Goal: Find specific page/section: Find specific page/section

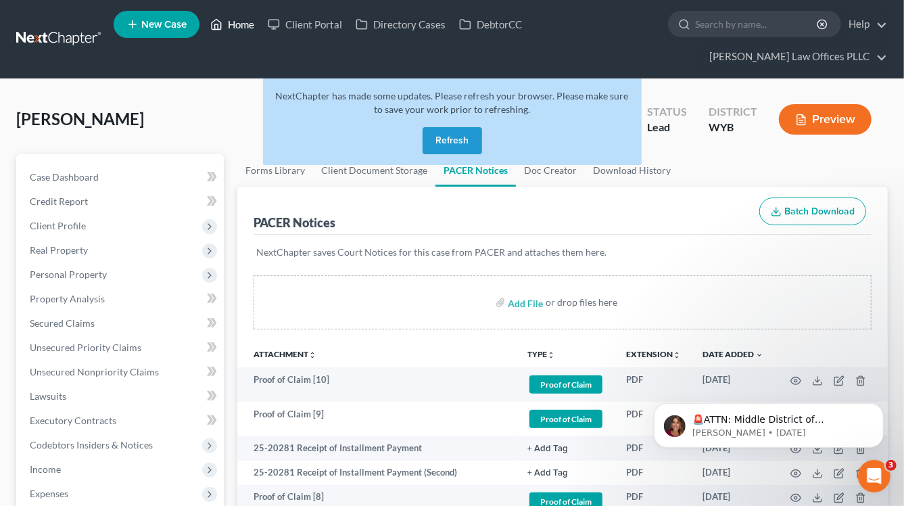
click at [227, 24] on link "Home" at bounding box center [232, 24] width 57 height 24
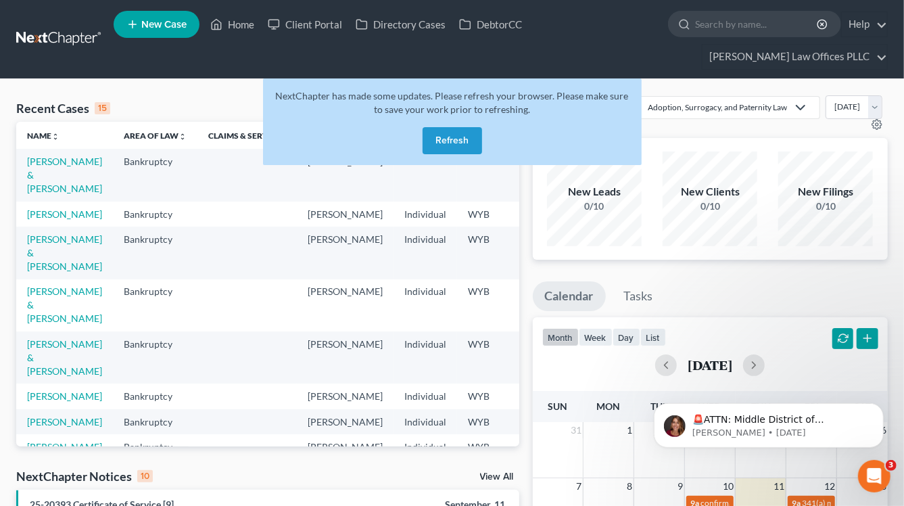
click at [442, 127] on button "Refresh" at bounding box center [453, 140] width 60 height 27
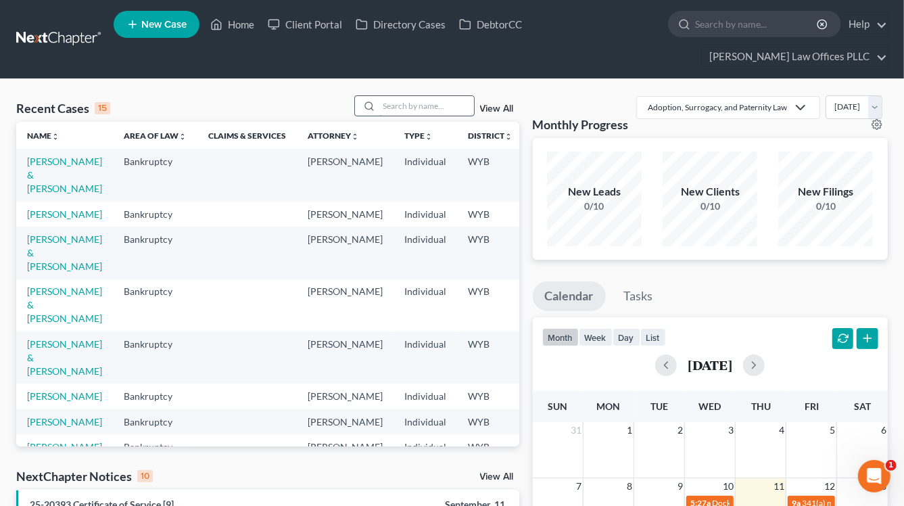
click at [421, 96] on input "search" at bounding box center [426, 106] width 95 height 20
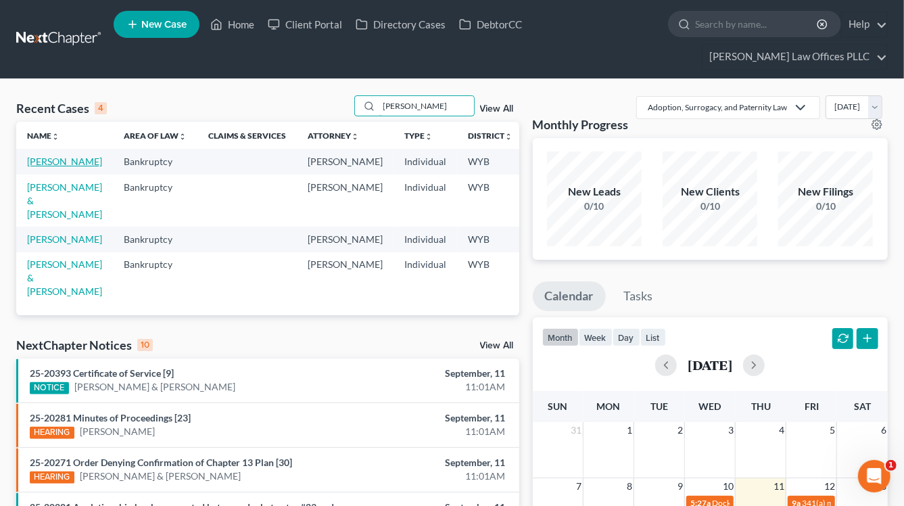
type input "rachel"
click at [37, 156] on link "Binns, Rachel" at bounding box center [64, 161] width 75 height 11
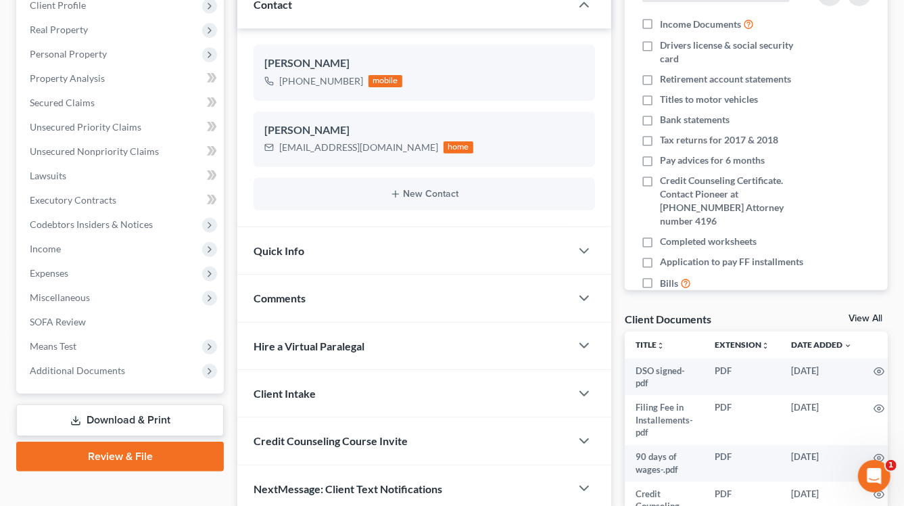
scroll to position [241, 0]
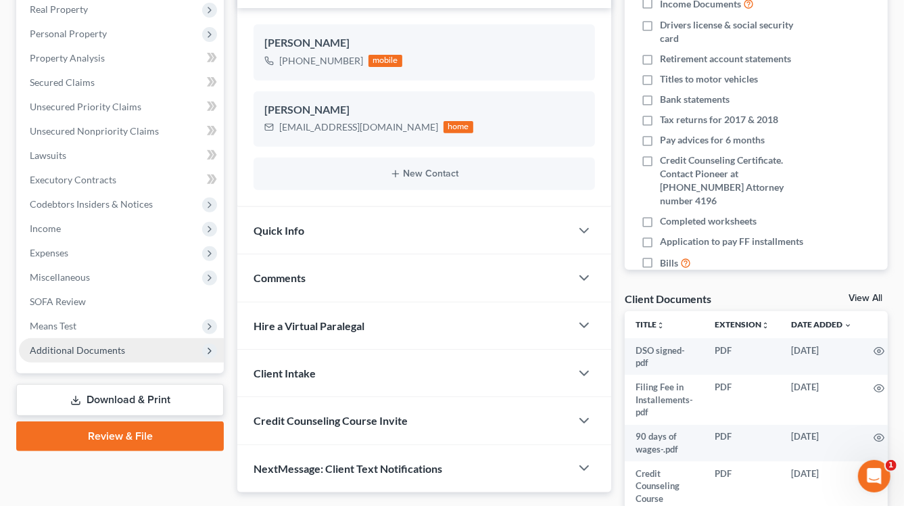
click at [60, 344] on span "Additional Documents" at bounding box center [77, 349] width 95 height 11
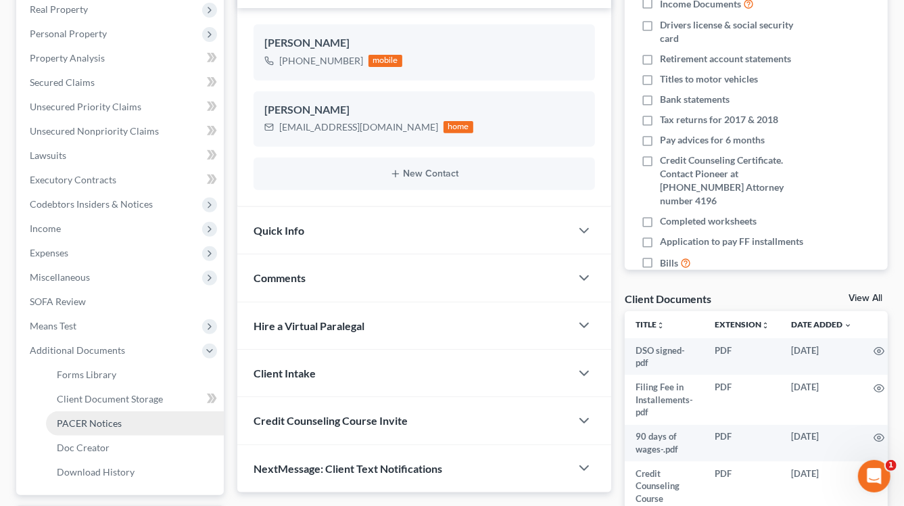
click at [70, 417] on span "PACER Notices" at bounding box center [89, 422] width 65 height 11
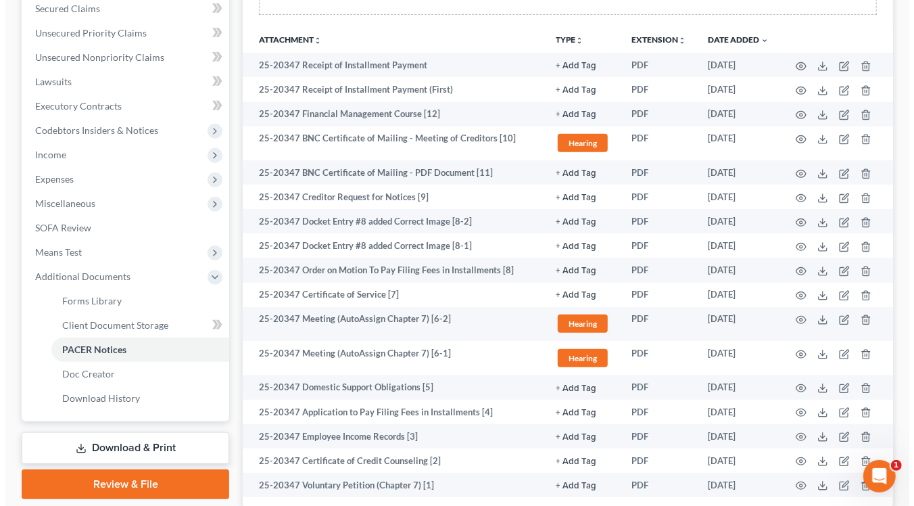
scroll to position [339, 0]
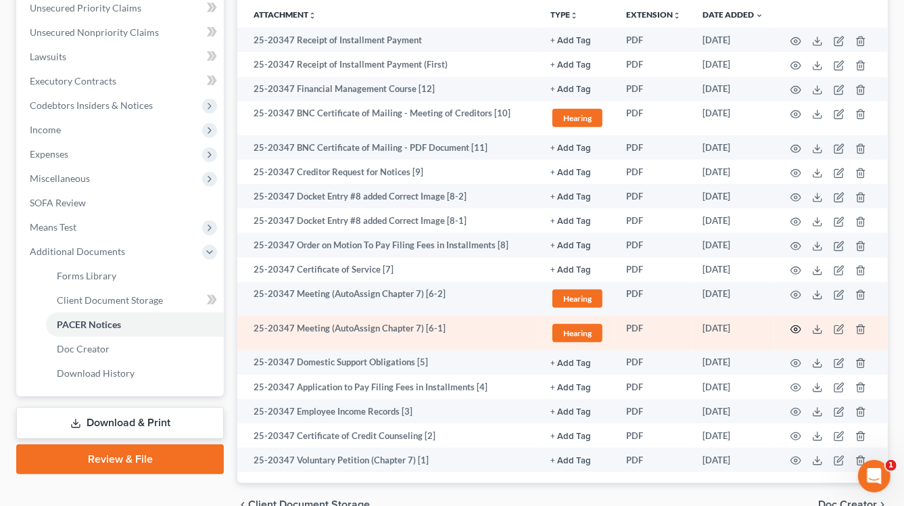
click at [793, 324] on icon "button" at bounding box center [795, 329] width 11 height 11
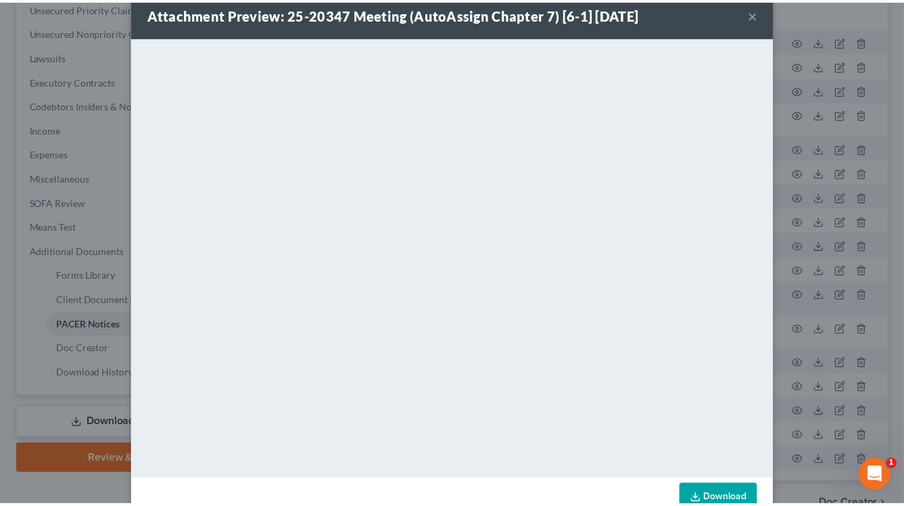
scroll to position [38, 0]
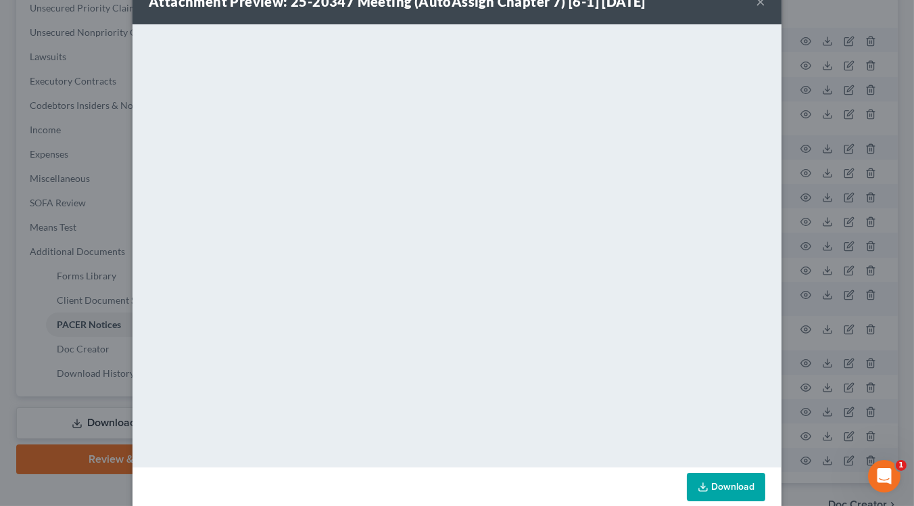
click at [756, 1] on button "×" at bounding box center [760, 1] width 9 height 16
